Goal: Book appointment/travel/reservation

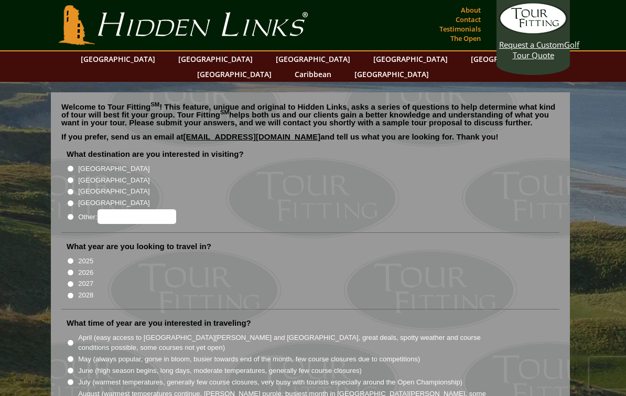
click at [75, 162] on li "[GEOGRAPHIC_DATA]" at bounding box center [315, 168] width 496 height 12
click at [70, 165] on input "[GEOGRAPHIC_DATA]" at bounding box center [70, 168] width 7 height 7
radio input "true"
click at [74, 269] on input "2026" at bounding box center [70, 272] width 7 height 7
radio input "true"
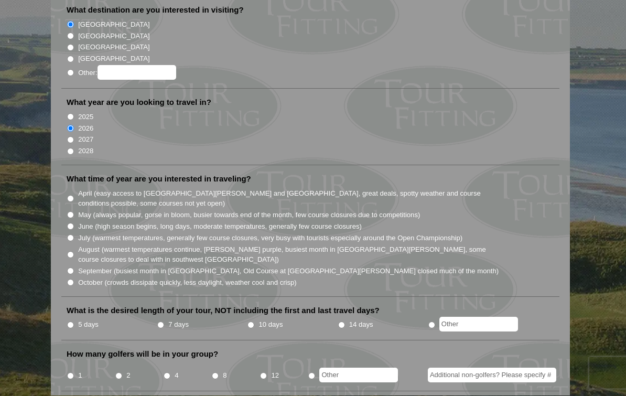
scroll to position [144, 0]
click at [71, 321] on input "5 days" at bounding box center [70, 324] width 7 height 7
radio input "true"
click at [129, 370] on label "2" at bounding box center [128, 375] width 4 height 10
click at [122, 372] on input "2" at bounding box center [118, 375] width 7 height 7
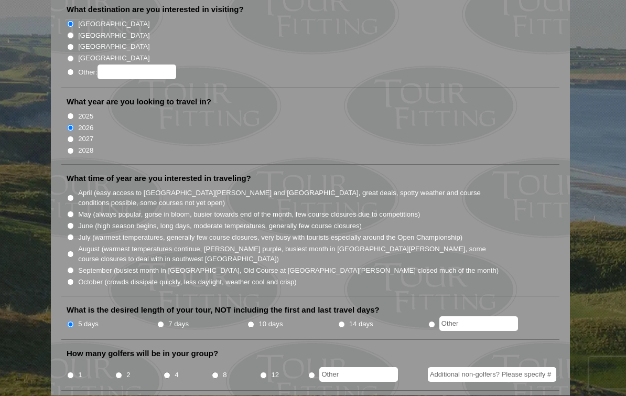
radio input "true"
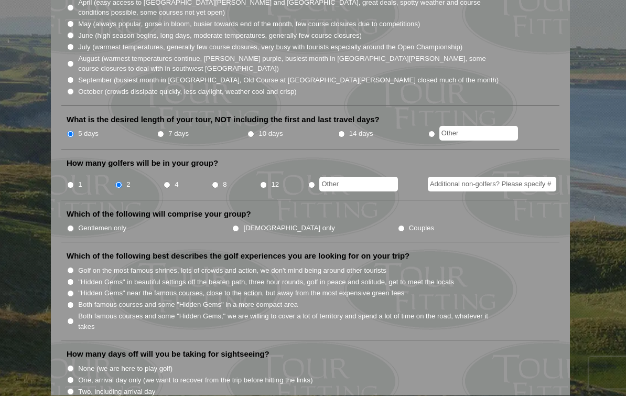
scroll to position [335, 0]
click at [398, 224] on input "Couples" at bounding box center [401, 227] width 7 height 7
radio input "true"
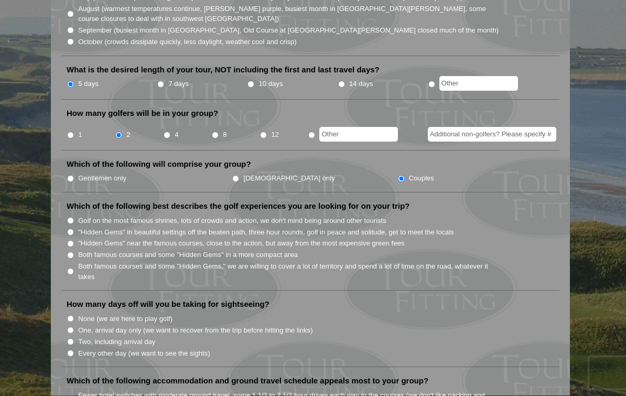
scroll to position [386, 0]
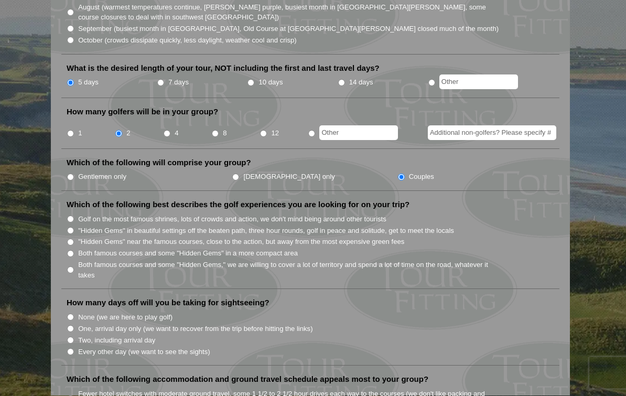
click at [73, 227] on input ""Hidden Gems" in beautiful settings off the beaten path, three hour rounds, gol…" at bounding box center [70, 230] width 7 height 7
radio input "true"
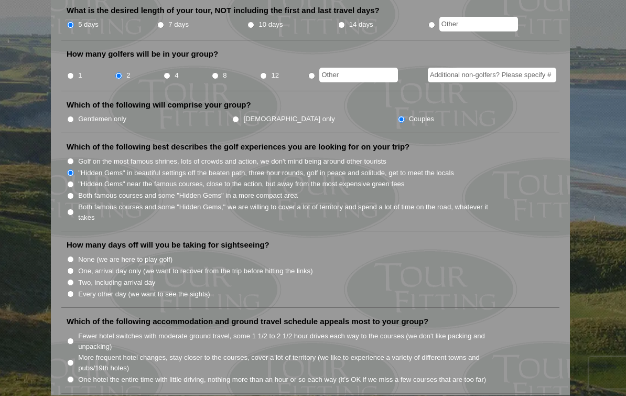
scroll to position [444, 0]
click at [71, 278] on input "Two, including arrival day" at bounding box center [70, 281] width 7 height 7
radio input "true"
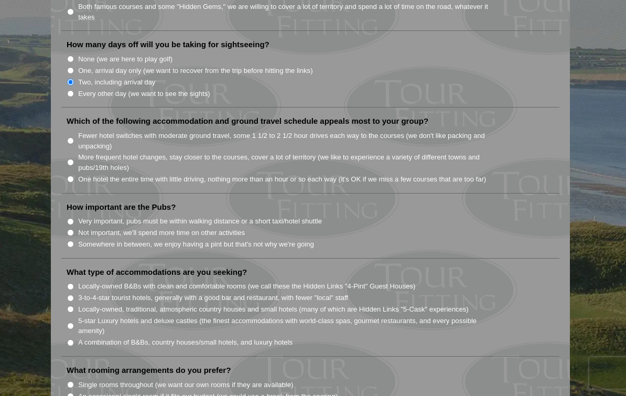
scroll to position [643, 0]
click at [72, 159] on input "More frequent hotel changes, stay closer to the courses, cover a lot of territo…" at bounding box center [70, 162] width 7 height 7
radio input "true"
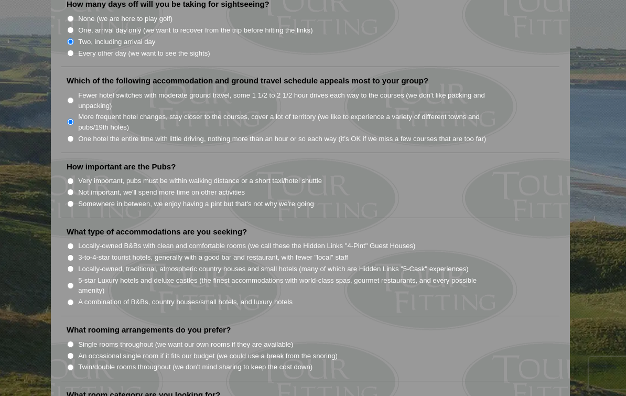
scroll to position [683, 0]
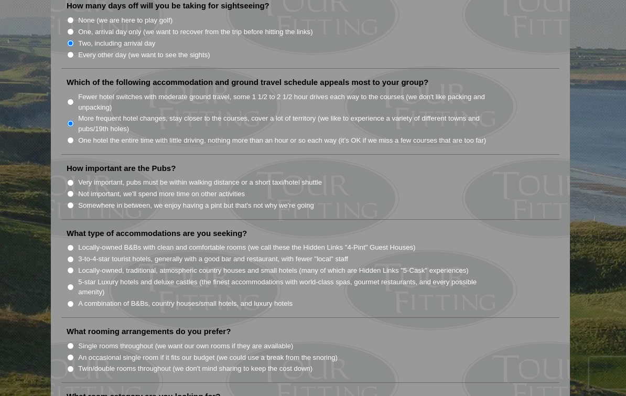
click at [72, 202] on input "Somewhere in between, we enjoy having a pint but that's not why we're going" at bounding box center [70, 205] width 7 height 7
radio input "true"
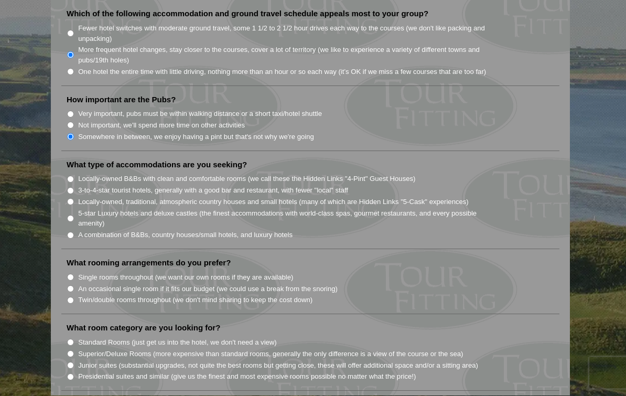
scroll to position [751, 0]
click at [72, 198] on input "Locally-owned, traditional, atmospheric country houses and small hotels (many o…" at bounding box center [70, 201] width 7 height 7
radio input "true"
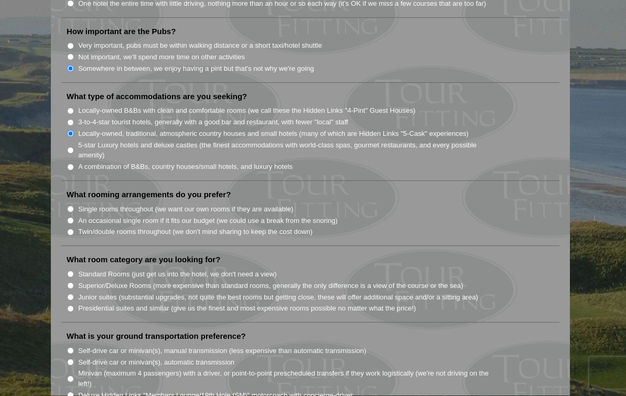
scroll to position [821, 0]
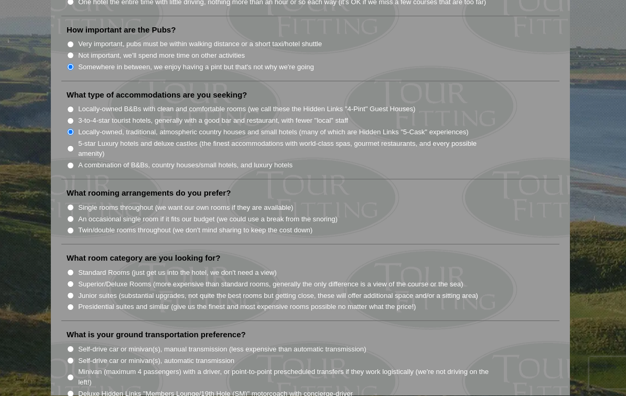
click at [72, 292] on input "Junior suites (substantial upgrades, not quite the best rooms but getting close…" at bounding box center [70, 295] width 7 height 7
radio input "true"
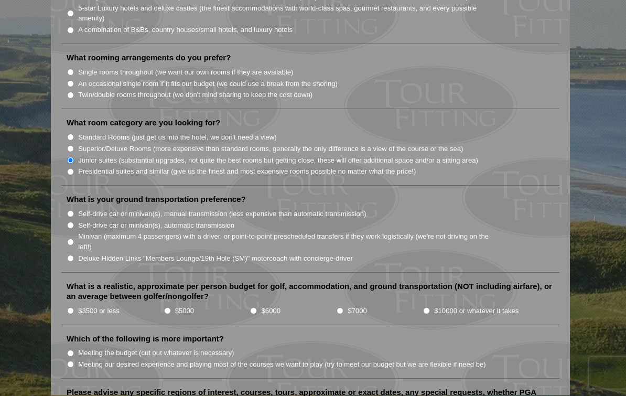
scroll to position [956, 0]
click at [69, 238] on input "Minivan (maximum 4 passengers) with a driver, or point-to-point prescheduled tr…" at bounding box center [70, 241] width 7 height 7
radio input "true"
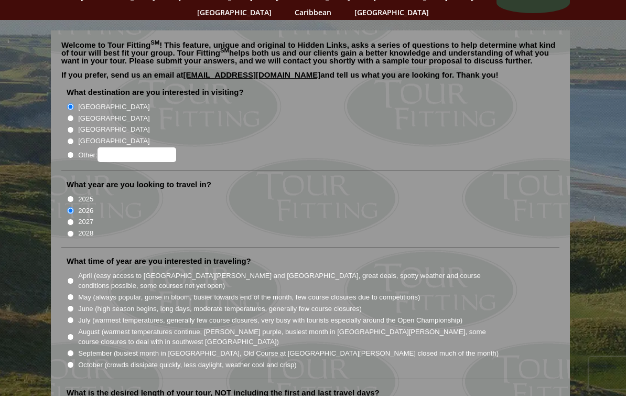
scroll to position [0, 0]
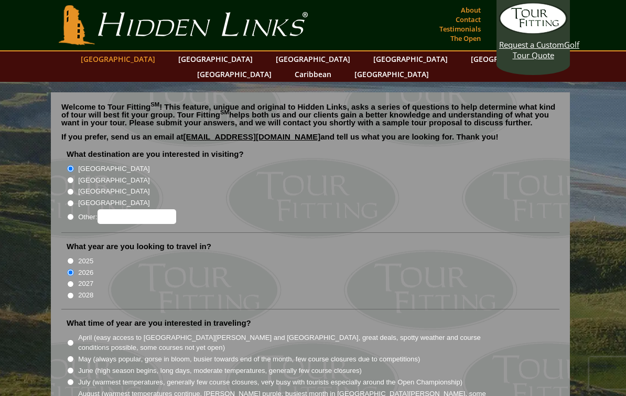
click at [141, 62] on link "[GEOGRAPHIC_DATA]" at bounding box center [117, 58] width 85 height 15
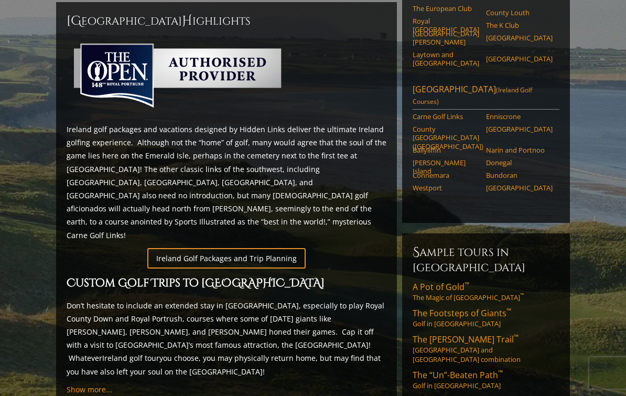
scroll to position [461, 0]
click at [454, 334] on link "The [PERSON_NAME] Trail ™ [GEOGRAPHIC_DATA] and [GEOGRAPHIC_DATA] combination" at bounding box center [485, 349] width 147 height 30
